Goal: Information Seeking & Learning: Learn about a topic

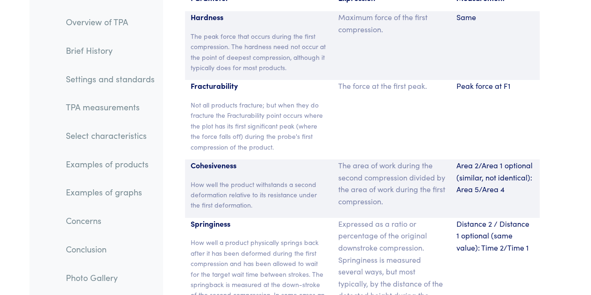
scroll to position [7031, 0]
click at [502, 237] on div "Distance 2 / Distance 1 optional (same value): Time 2/Time 1" at bounding box center [495, 284] width 89 height 132
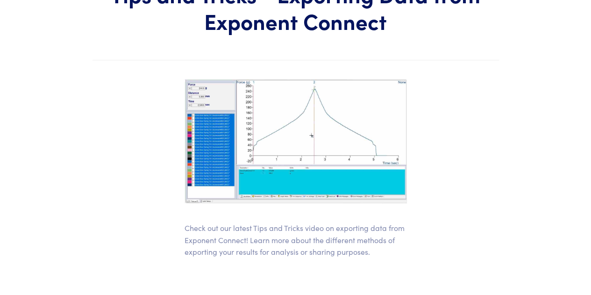
scroll to position [54, 0]
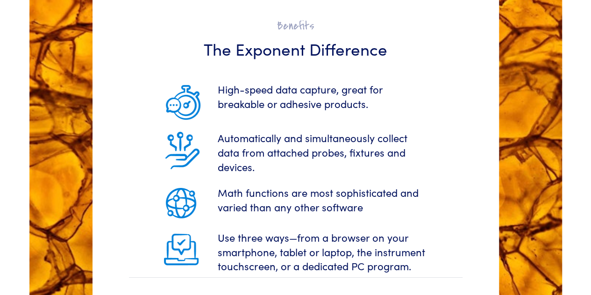
scroll to position [1490, 0]
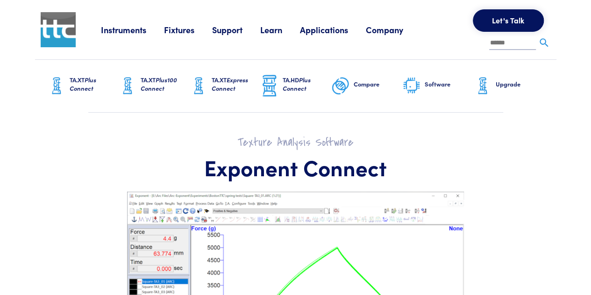
click at [162, 85] on span "Plus100 Connect" at bounding box center [159, 83] width 36 height 17
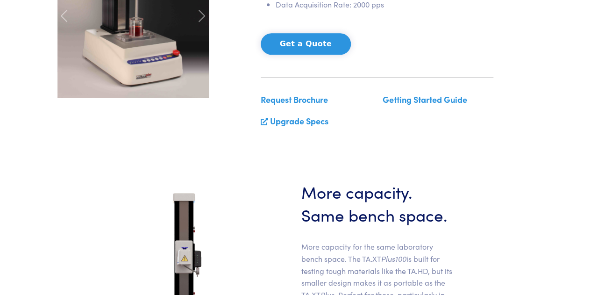
scroll to position [239, 0]
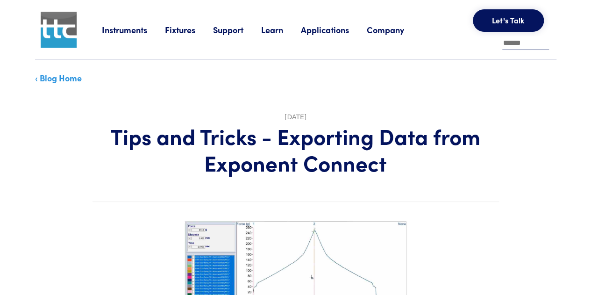
click at [52, 74] on link "‹ Blog Home" at bounding box center [58, 78] width 47 height 12
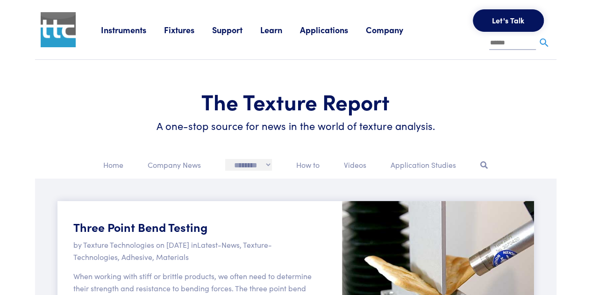
click at [259, 163] on select "**********" at bounding box center [248, 164] width 47 height 11
click at [306, 161] on p "How to" at bounding box center [307, 165] width 23 height 12
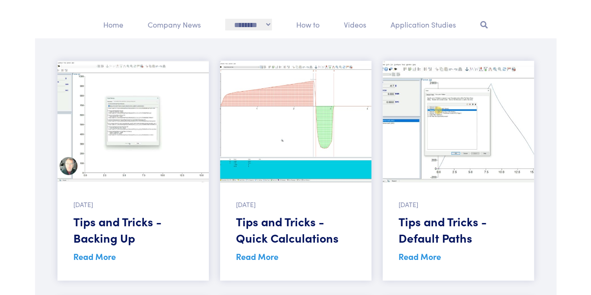
scroll to position [50, 0]
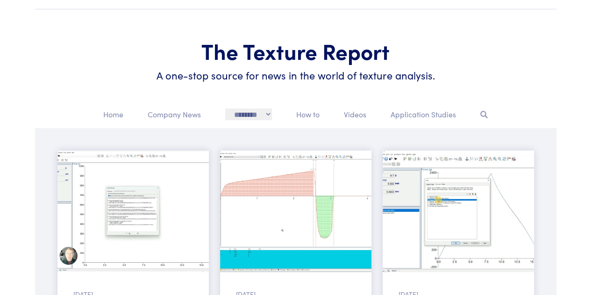
click at [476, 113] on div at bounding box center [483, 118] width 19 height 20
click at [479, 113] on div at bounding box center [483, 118] width 19 height 20
click at [484, 114] on icon at bounding box center [483, 114] width 7 height 7
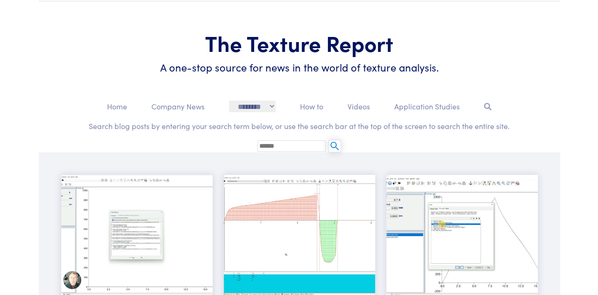
scroll to position [58, 0]
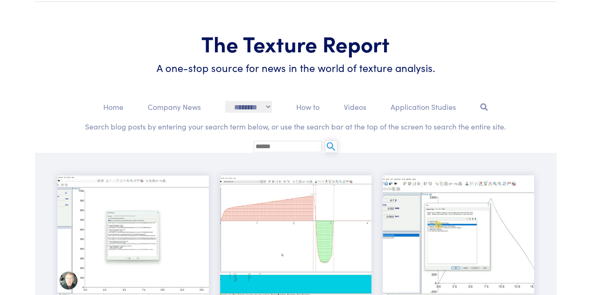
click at [269, 144] on input "text" at bounding box center [288, 147] width 68 height 12
type input "******"
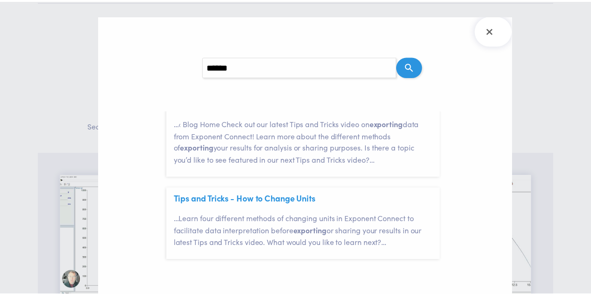
scroll to position [54, 0]
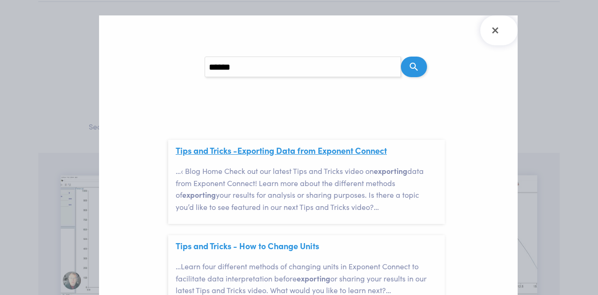
click at [313, 153] on link "Tips and Tricks - Export ing Data from Exponent Connect" at bounding box center [281, 150] width 211 height 12
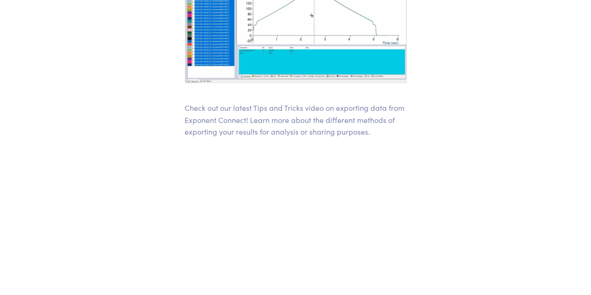
scroll to position [456, 0]
